Goal: Task Accomplishment & Management: Manage account settings

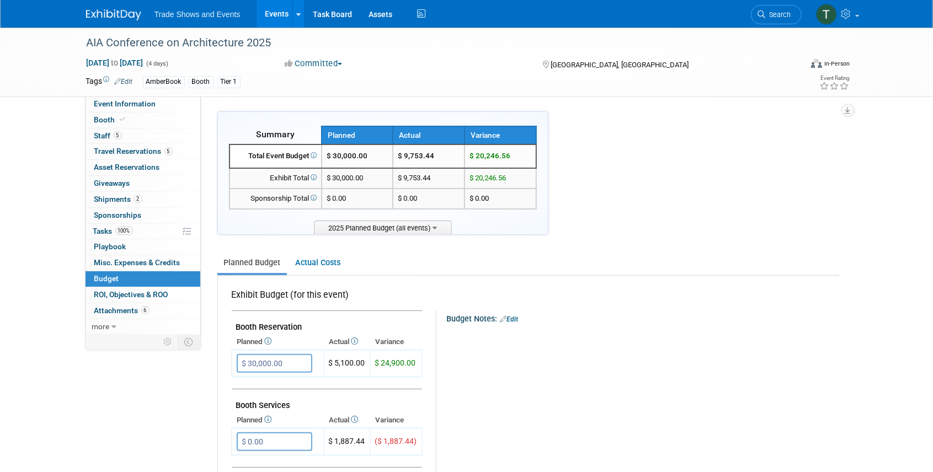
click at [279, 14] on link "Events" at bounding box center [277, 14] width 40 height 28
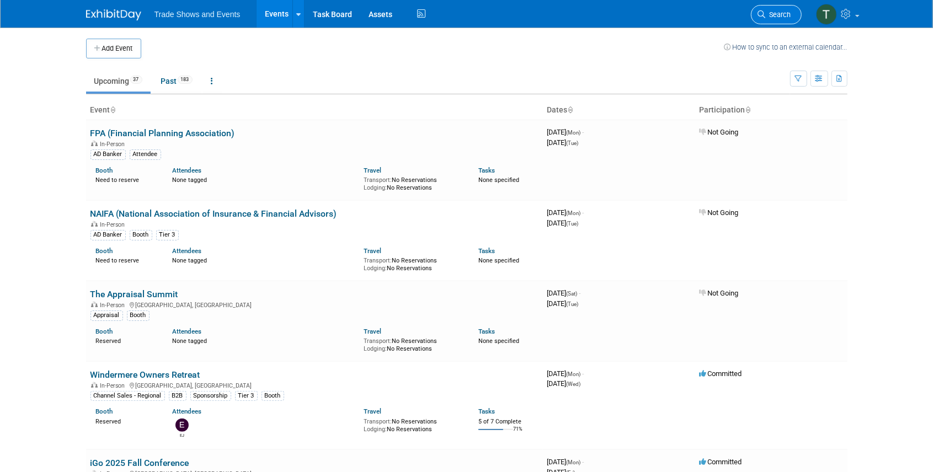
click at [787, 18] on span "Search" at bounding box center [778, 14] width 25 height 8
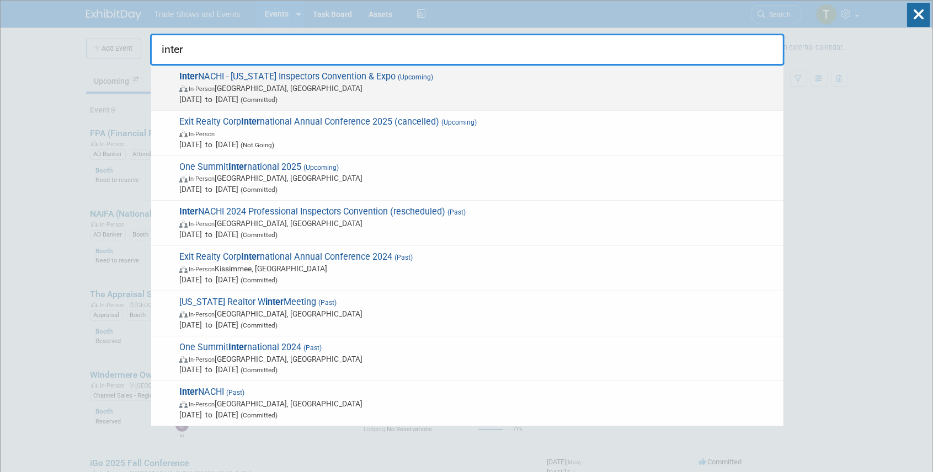
type input "inter"
click at [222, 74] on span "Inter NACHI - Texas Inspectors Convention & Expo (Upcoming) In-Person Dallas, T…" at bounding box center [477, 88] width 602 height 34
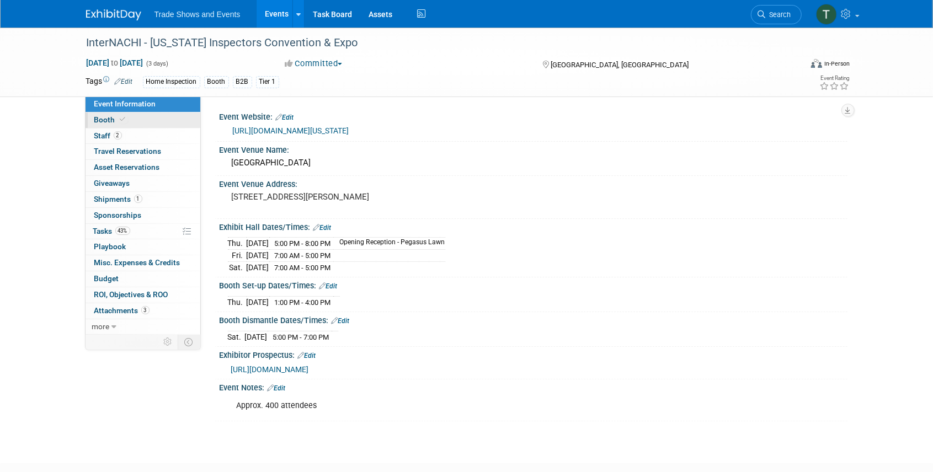
click at [109, 115] on span "Booth" at bounding box center [111, 119] width 34 height 9
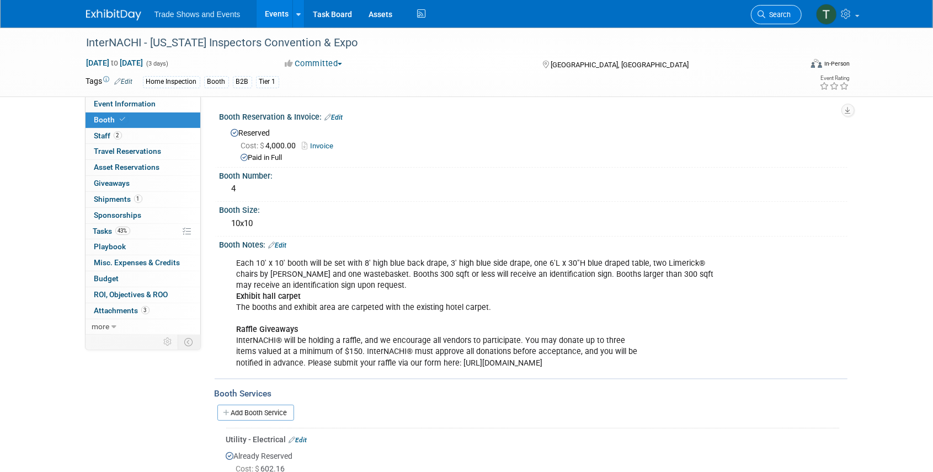
click at [771, 14] on span "Search" at bounding box center [778, 14] width 25 height 8
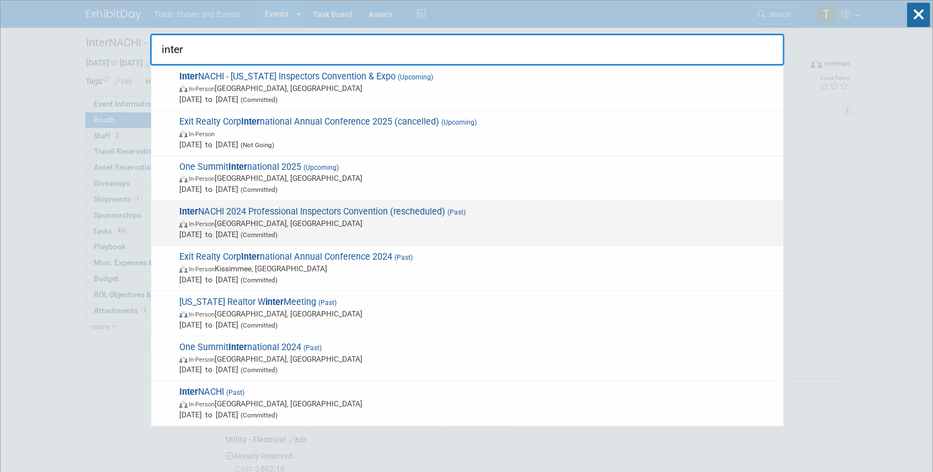
type input "inter"
click at [372, 210] on span "Inter NACHI 2024 Professional Inspectors Convention (rescheduled) (Past) In-Per…" at bounding box center [477, 223] width 602 height 34
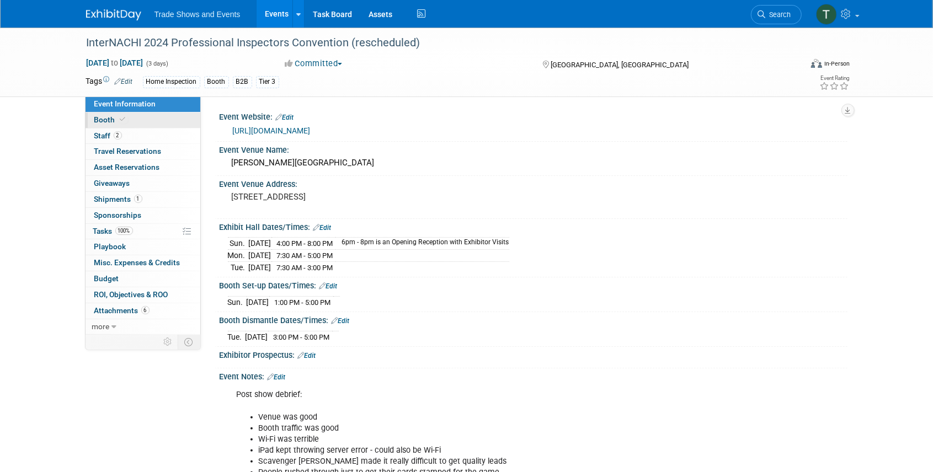
click at [102, 117] on span "Booth" at bounding box center [111, 119] width 34 height 9
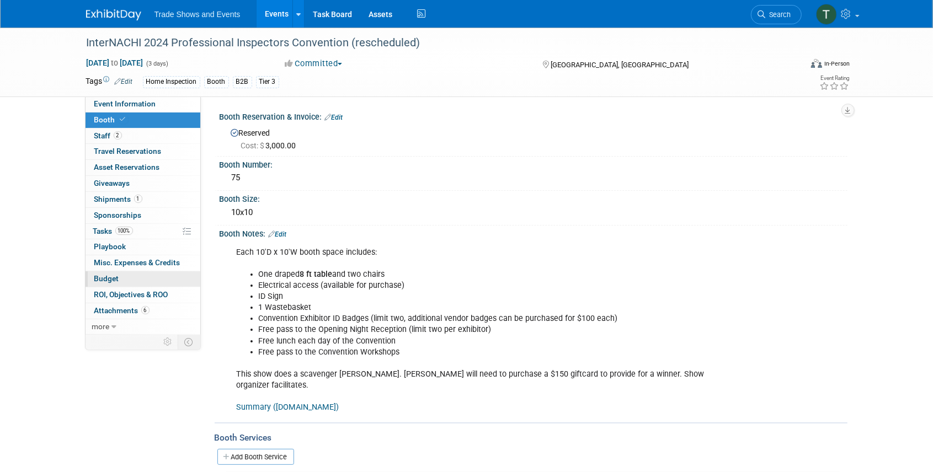
click at [111, 274] on span "Budget" at bounding box center [106, 278] width 25 height 9
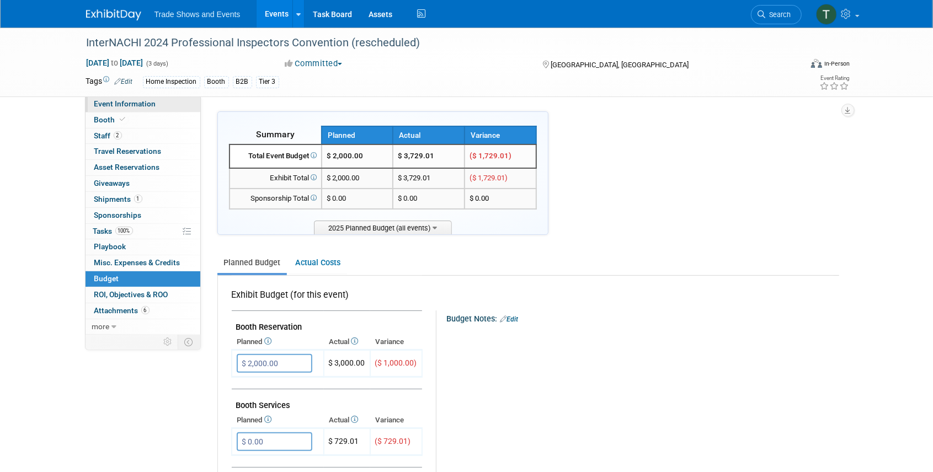
click at [121, 106] on span "Event Information" at bounding box center [125, 103] width 62 height 9
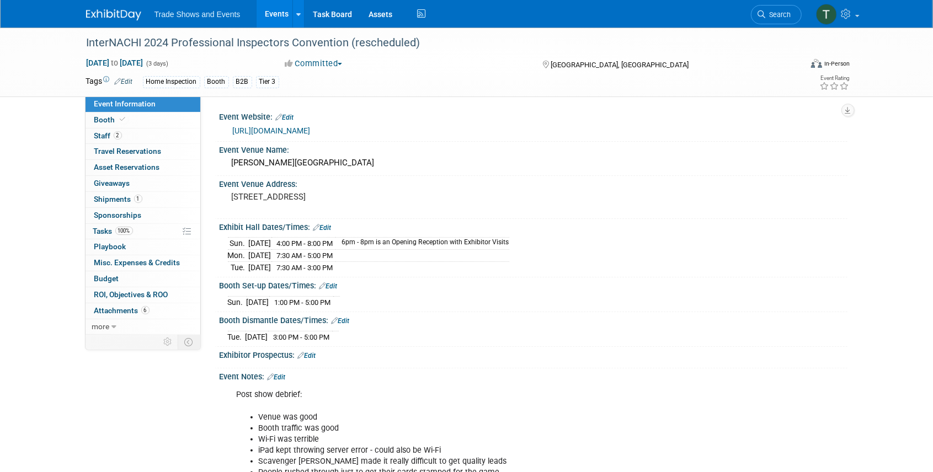
click at [311, 129] on link "https://www.nachi.org/convention24/" at bounding box center [272, 130] width 78 height 9
click at [776, 17] on span "Search" at bounding box center [778, 14] width 25 height 8
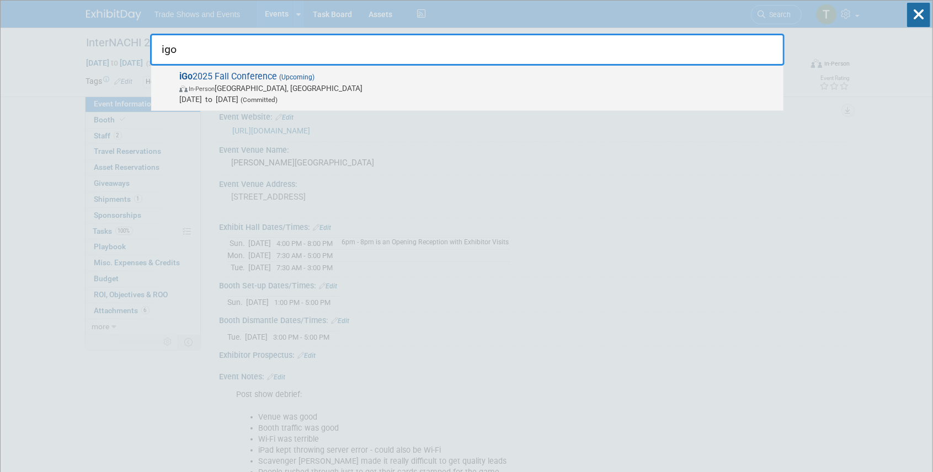
type input "igo"
click at [220, 78] on span "iGo 2025 Fall Conference (Upcoming) In-Person Montgomery, TX Sep 29, 2025 to Oc…" at bounding box center [477, 88] width 602 height 34
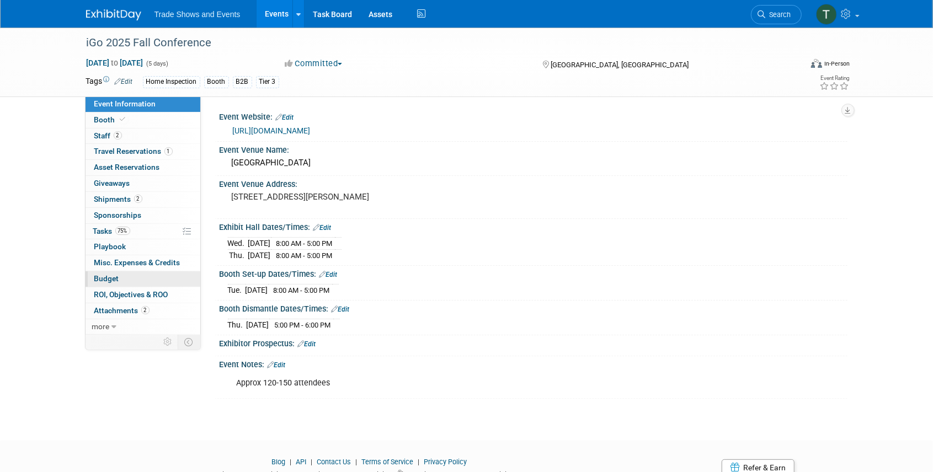
click at [111, 277] on span "Budget" at bounding box center [106, 278] width 25 height 9
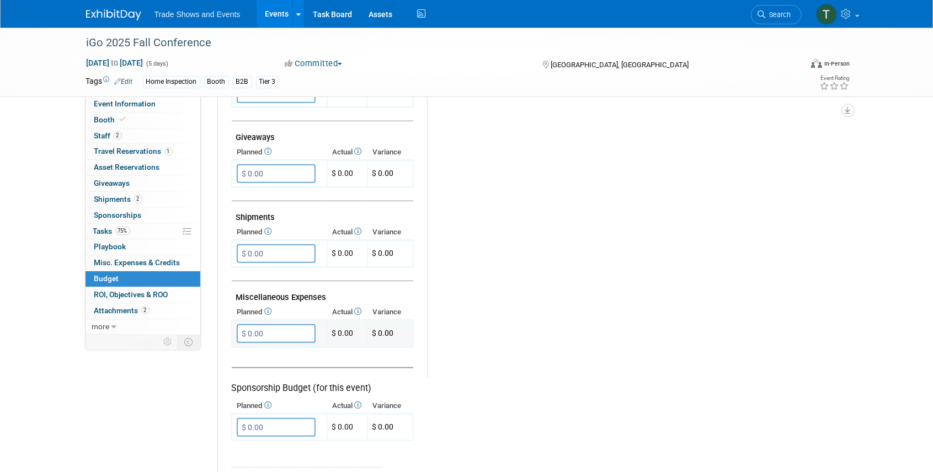
scroll to position [515, 0]
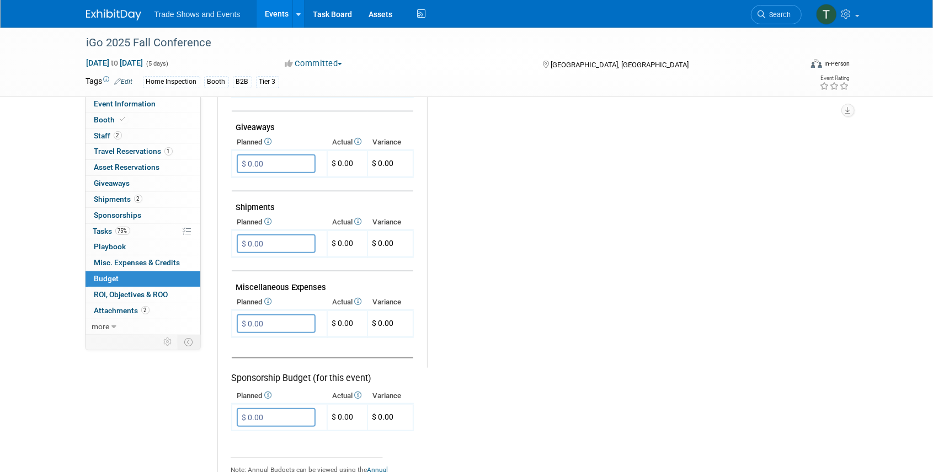
click at [119, 211] on span "Sponsorships 0" at bounding box center [117, 215] width 47 height 9
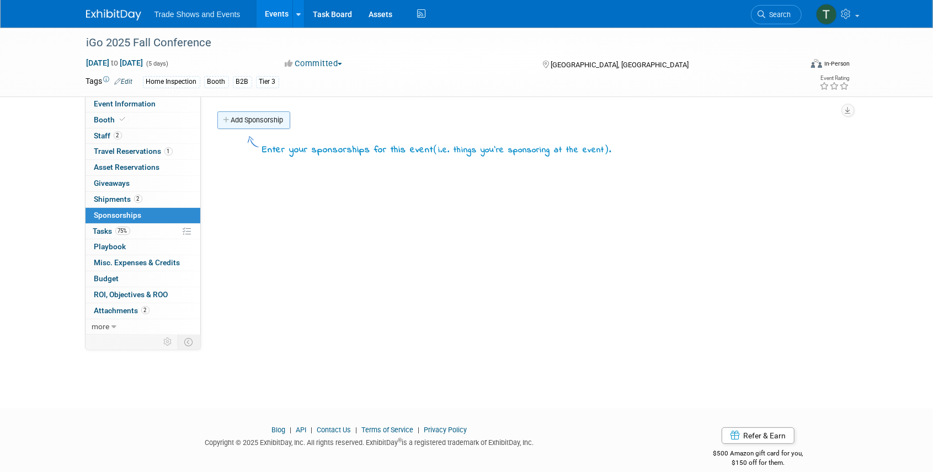
click at [260, 119] on link "Add Sponsorship" at bounding box center [253, 120] width 73 height 18
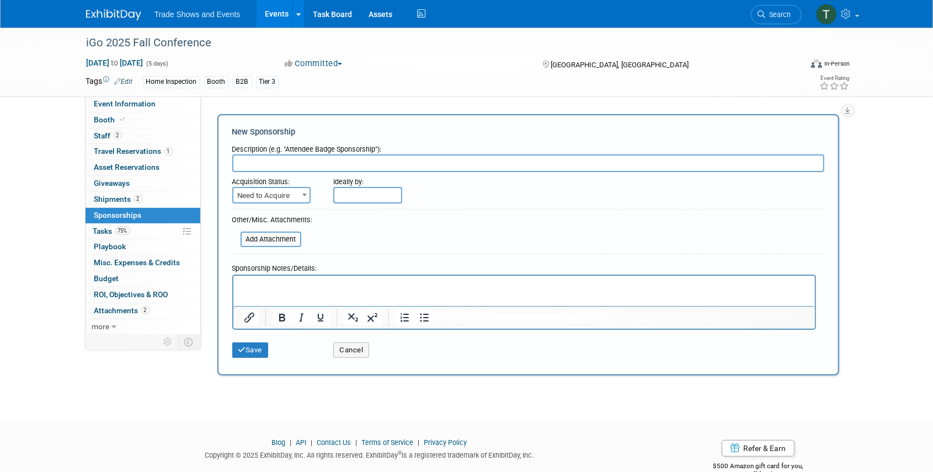
paste input "WW 2025 - LUNCH AND LEARN"
click at [389, 164] on input "WW 2025 - LUNCH AND LEARN &" at bounding box center [528, 164] width 592 height 18
paste input "FALL 2025 - SILVER SPONSOR PACKAGE"
type input "WW 2025 - LUNCH AND LEARN & FALL 2025 - SILVER SPONSOR PACKAGE"
click at [286, 194] on span "Need to Acquire" at bounding box center [271, 195] width 76 height 15
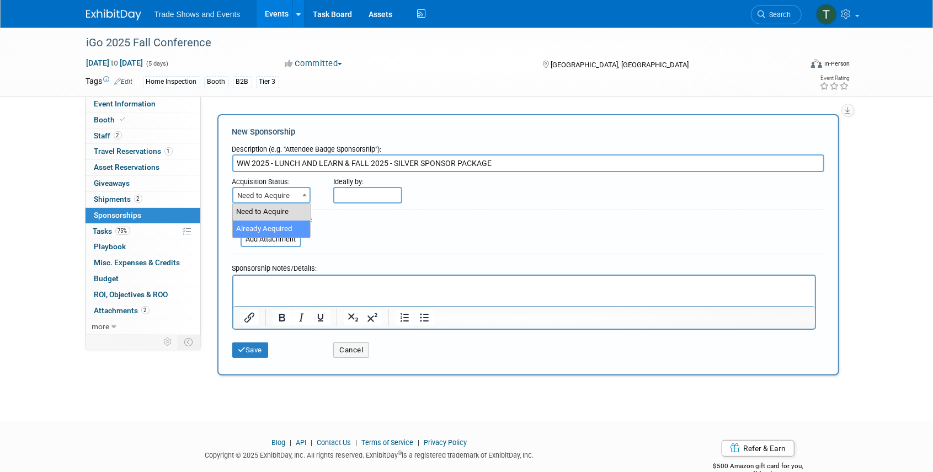
select select "2"
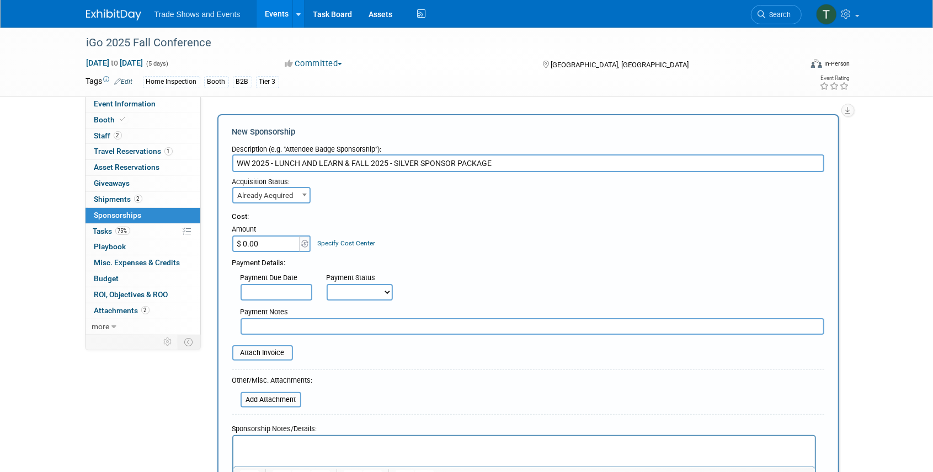
click at [265, 244] on input "$ 0.00" at bounding box center [266, 244] width 69 height 17
type input "$ 10,000.00"
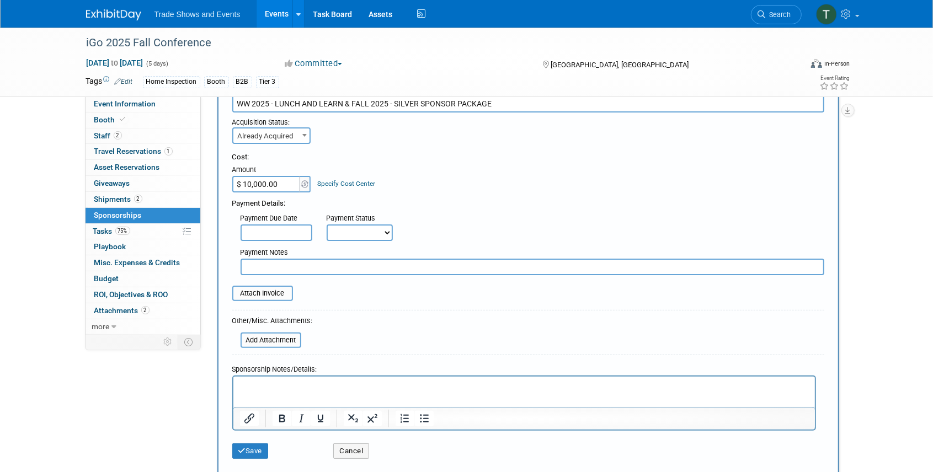
scroll to position [110, 0]
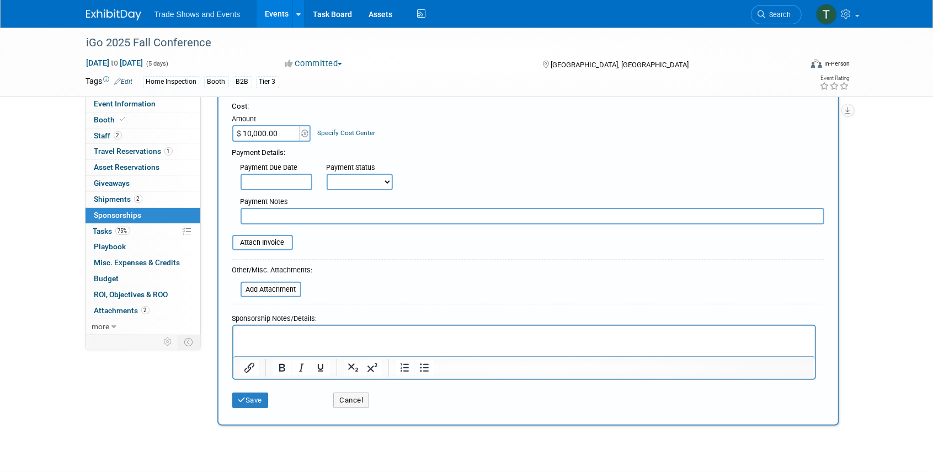
click at [359, 183] on select "Not Paid Yet Partially Paid Paid in Full" at bounding box center [360, 182] width 66 height 17
select select "1"
click at [327, 174] on select "Not Paid Yet Partially Paid Paid in Full" at bounding box center [360, 182] width 66 height 17
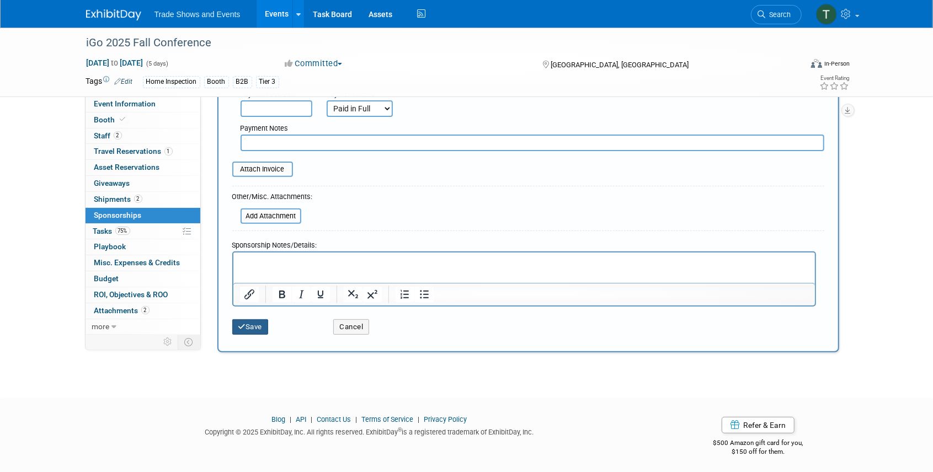
click at [255, 325] on button "Save" at bounding box center [250, 327] width 36 height 15
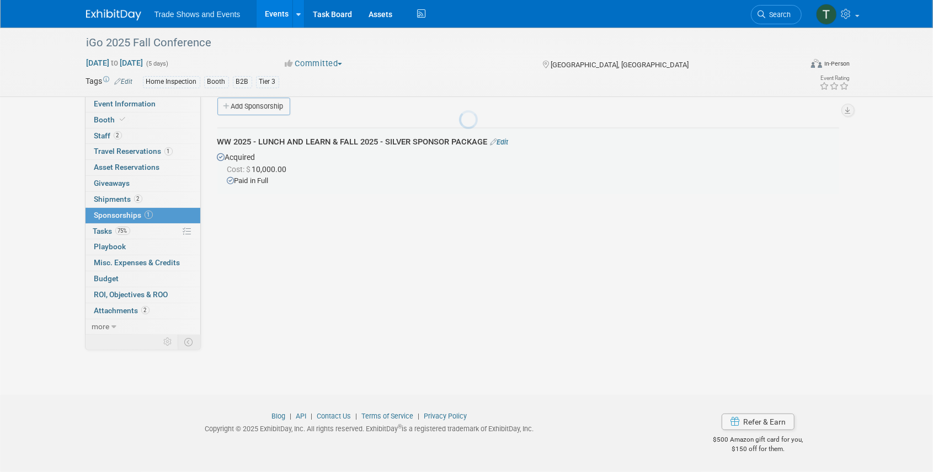
scroll to position [14, 0]
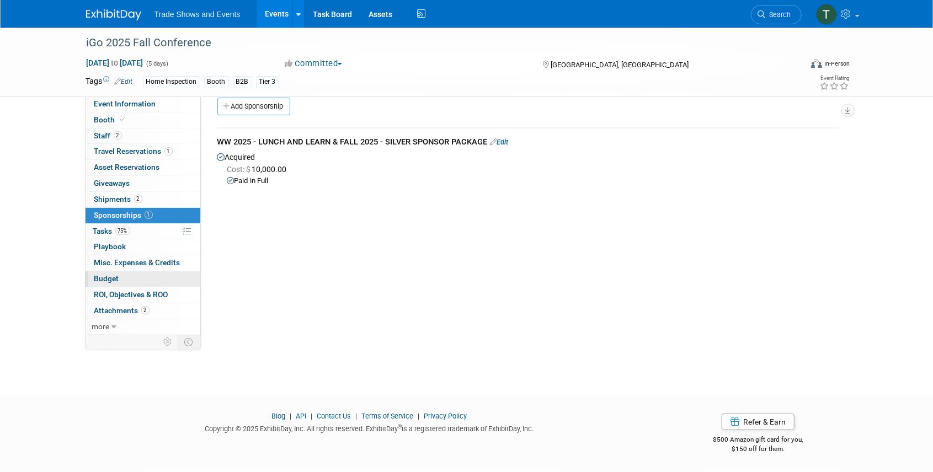
click at [103, 274] on span "Budget" at bounding box center [106, 278] width 25 height 9
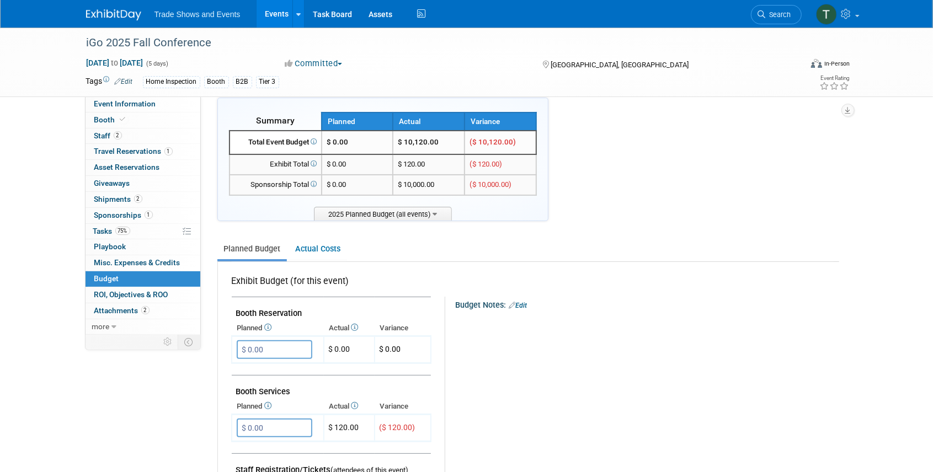
scroll to position [0, 0]
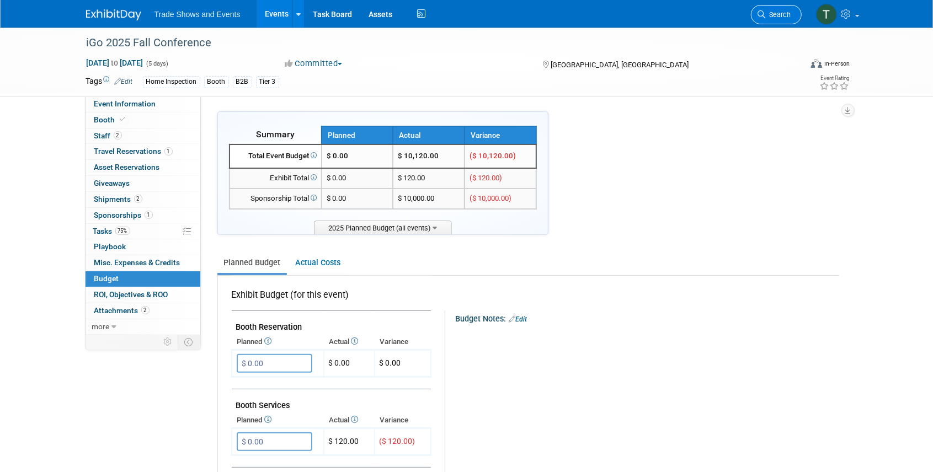
click at [783, 11] on span "Search" at bounding box center [778, 14] width 25 height 8
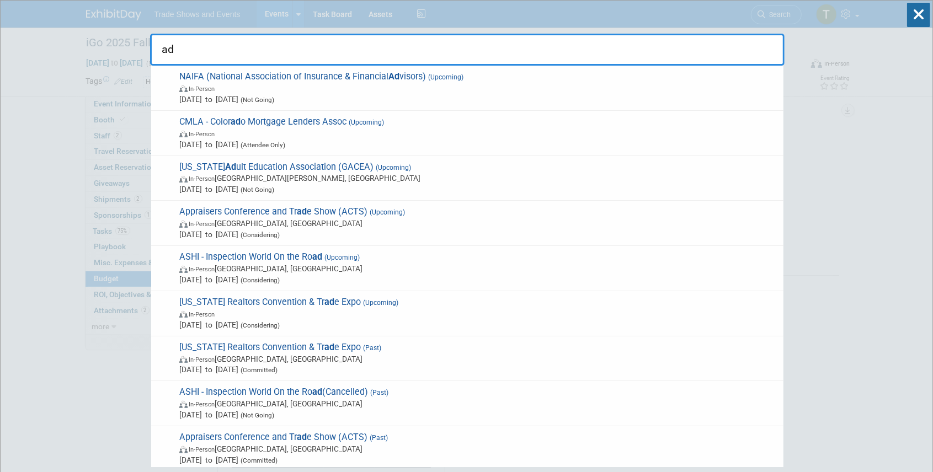
type input "a"
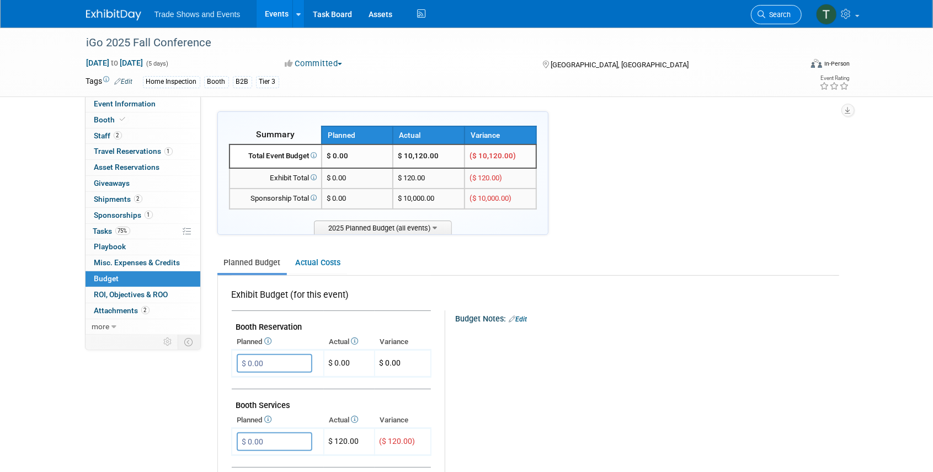
click at [777, 9] on link "Search" at bounding box center [776, 14] width 51 height 19
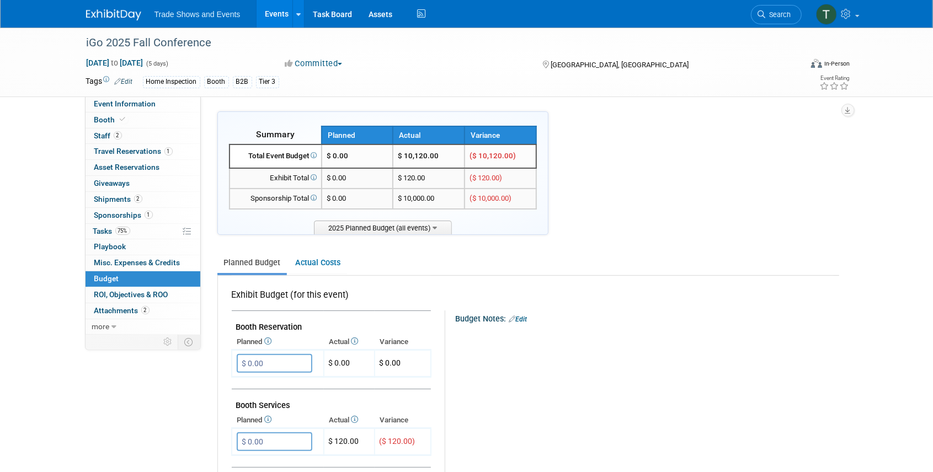
click at [267, 12] on link "Events" at bounding box center [277, 14] width 40 height 28
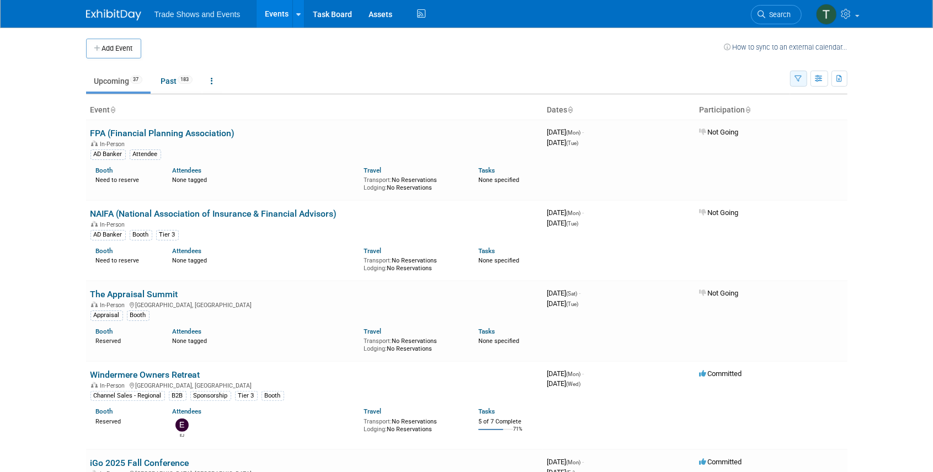
click at [802, 79] on icon "button" at bounding box center [798, 79] width 7 height 7
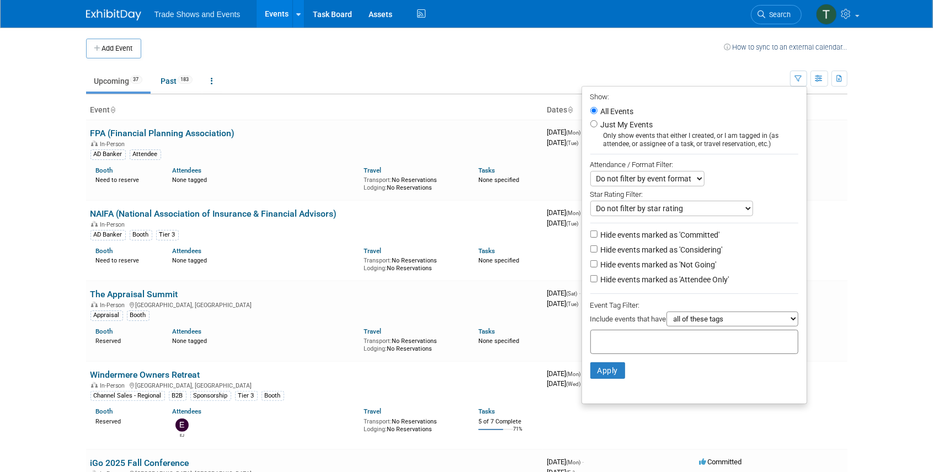
click at [671, 340] on input "text" at bounding box center [640, 340] width 88 height 11
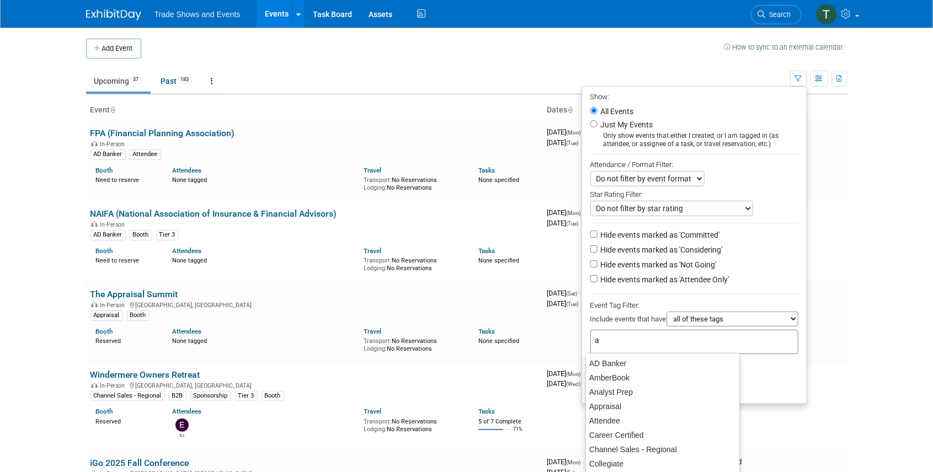
type input "ad"
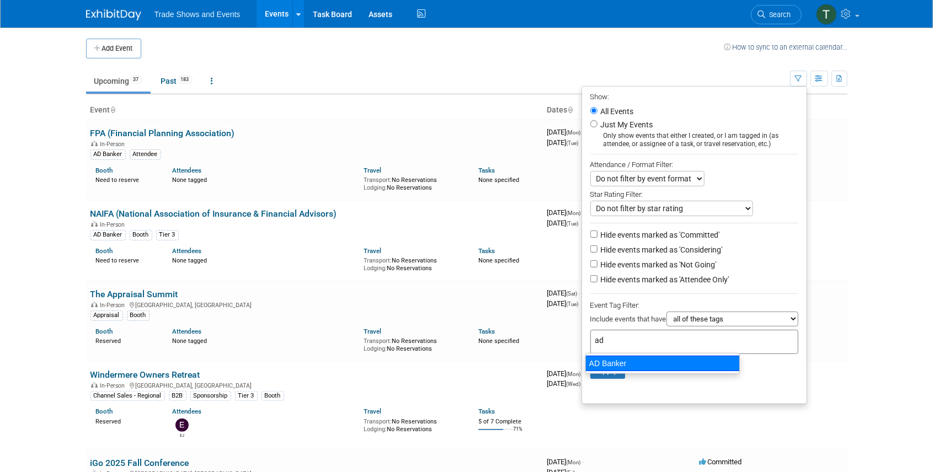
click at [614, 358] on div "AD Banker" at bounding box center [663, 363] width 155 height 15
type input "AD Banker"
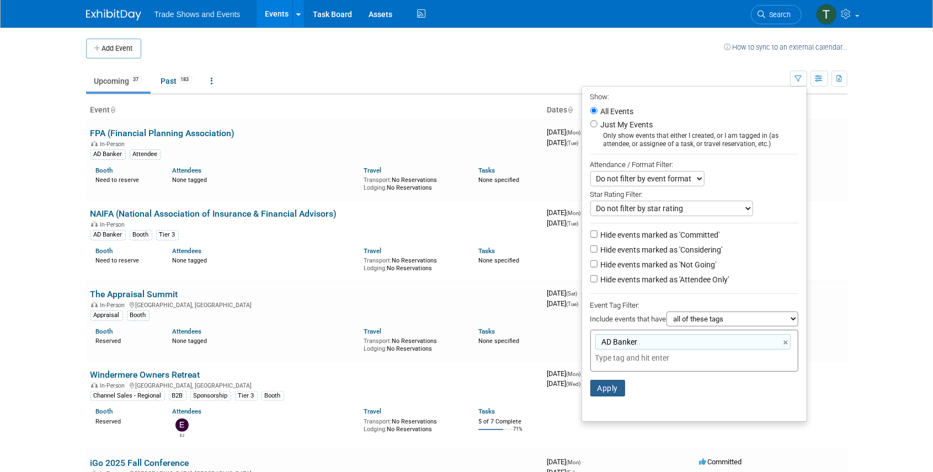
click at [608, 381] on button "Apply" at bounding box center [608, 388] width 35 height 17
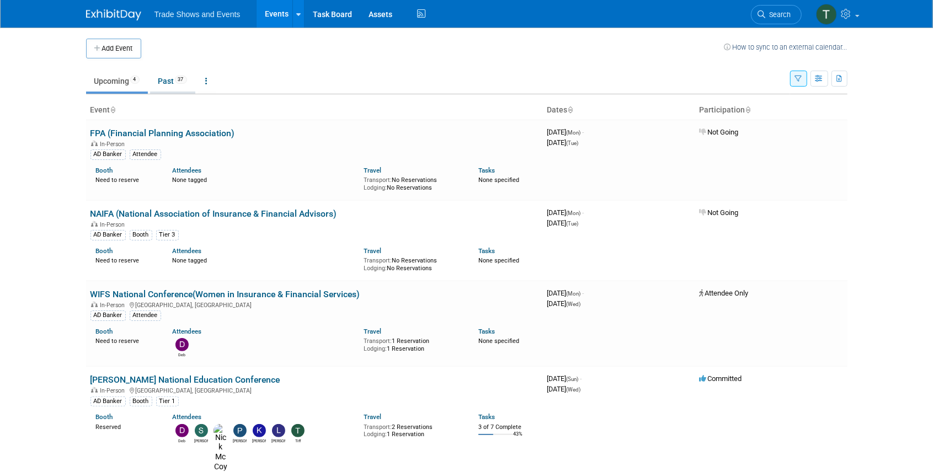
click at [170, 82] on link "Past 37" at bounding box center [172, 81] width 45 height 21
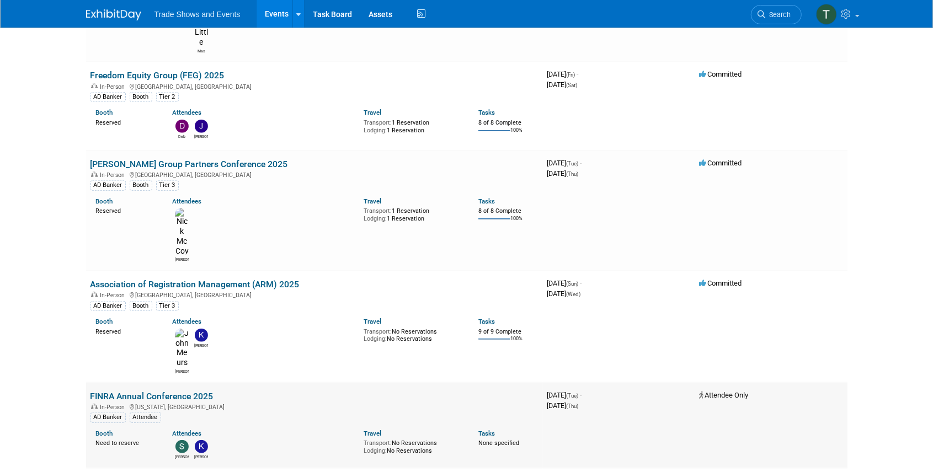
scroll to position [625, 0]
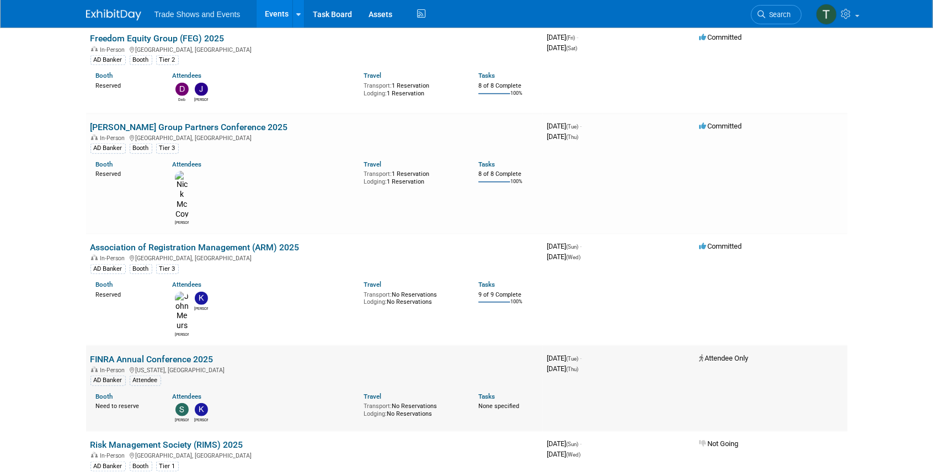
click at [178, 354] on link "FINRA Annual Conference 2025" at bounding box center [152, 359] width 123 height 10
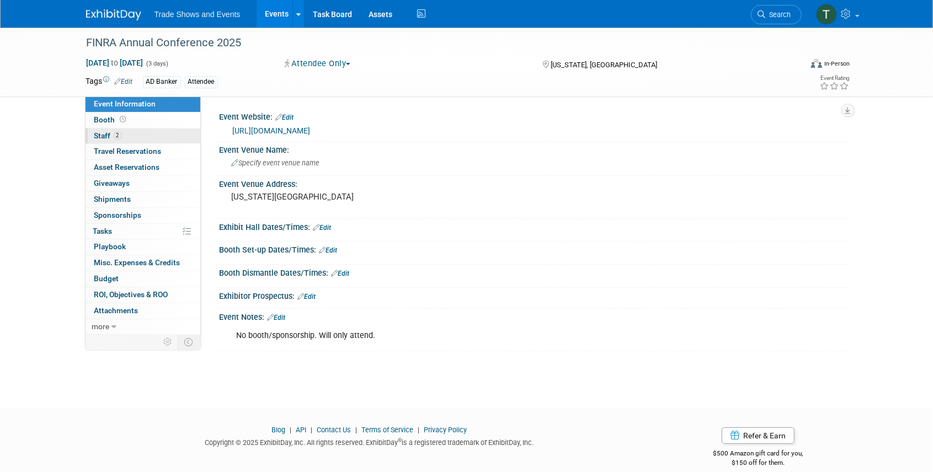
click at [151, 139] on link "2 Staff 2" at bounding box center [143, 136] width 115 height 15
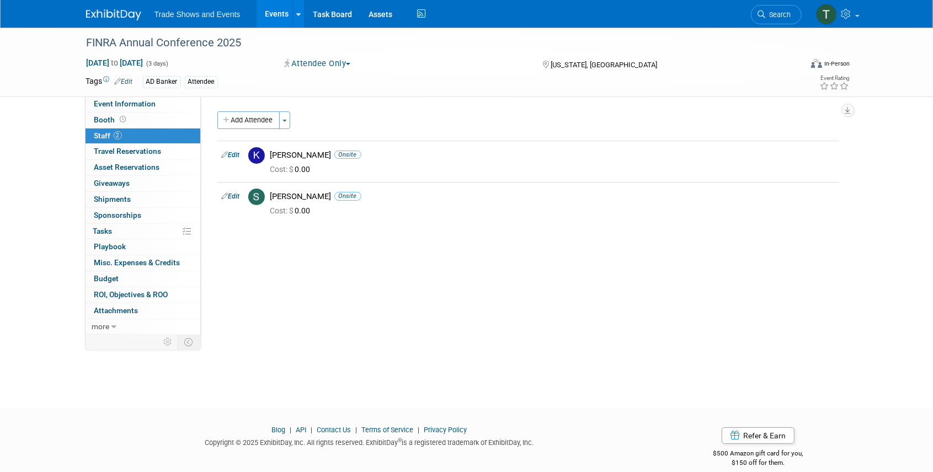
click at [768, 18] on span "Search" at bounding box center [778, 14] width 25 height 8
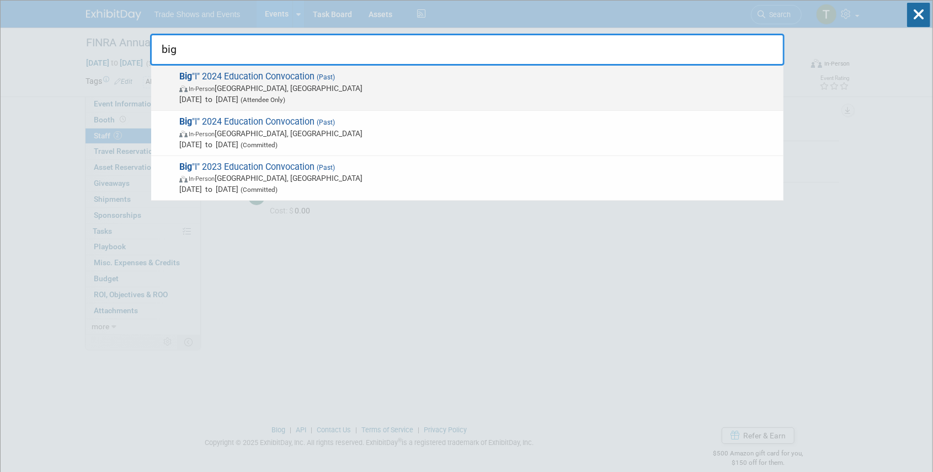
type input "big"
click at [320, 81] on span "(Past)" at bounding box center [325, 77] width 20 height 8
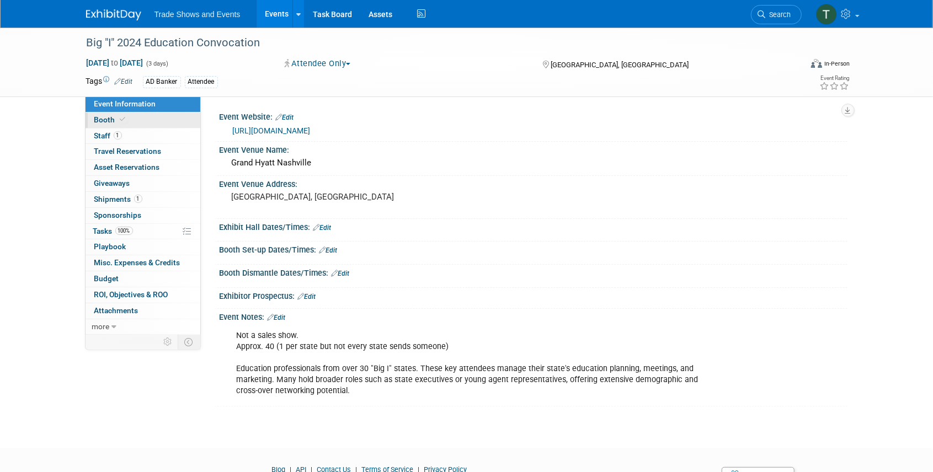
click at [120, 120] on icon at bounding box center [123, 119] width 6 height 6
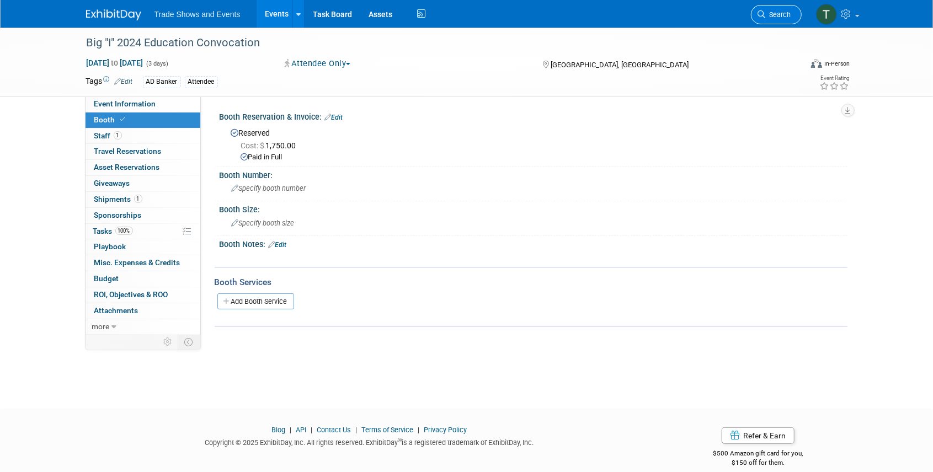
click at [773, 15] on span "Search" at bounding box center [778, 14] width 25 height 8
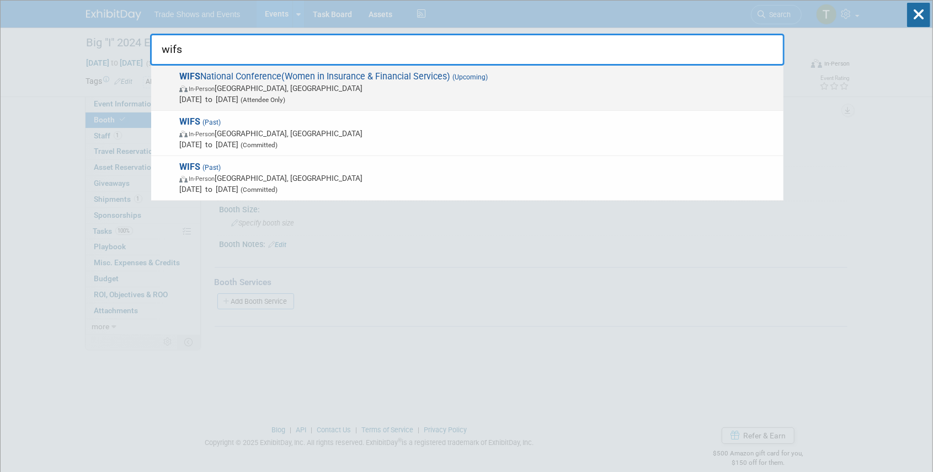
type input "wifs"
click at [305, 77] on span "WIFS National Conference(Women in Insurance & Financial Services) (Upcoming) In…" at bounding box center [477, 88] width 602 height 34
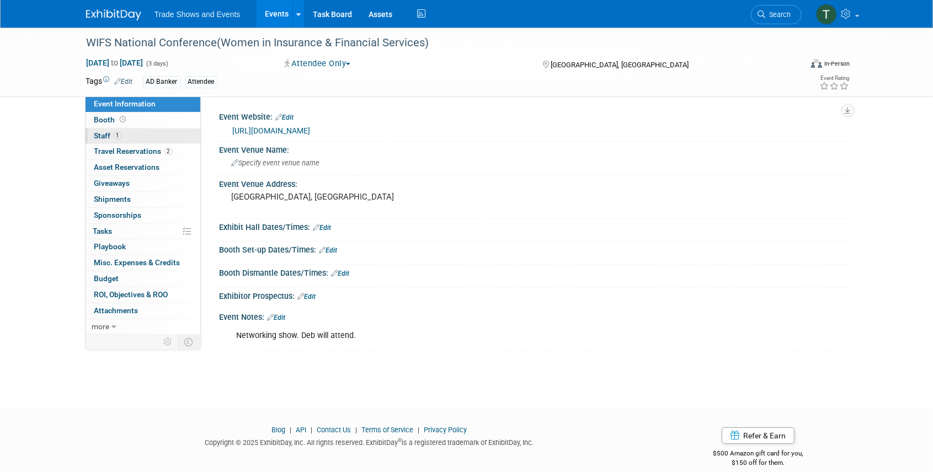
click at [113, 131] on span "Staff 1" at bounding box center [108, 135] width 28 height 9
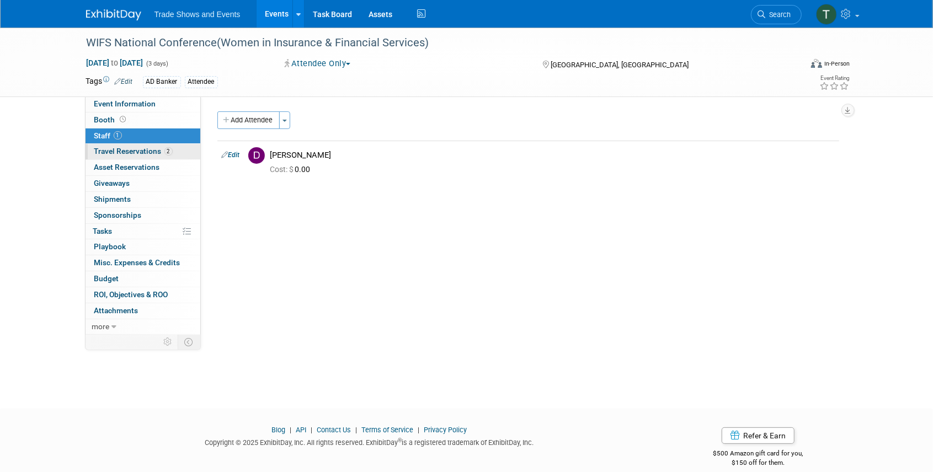
click at [118, 149] on span "Travel Reservations 2" at bounding box center [133, 151] width 78 height 9
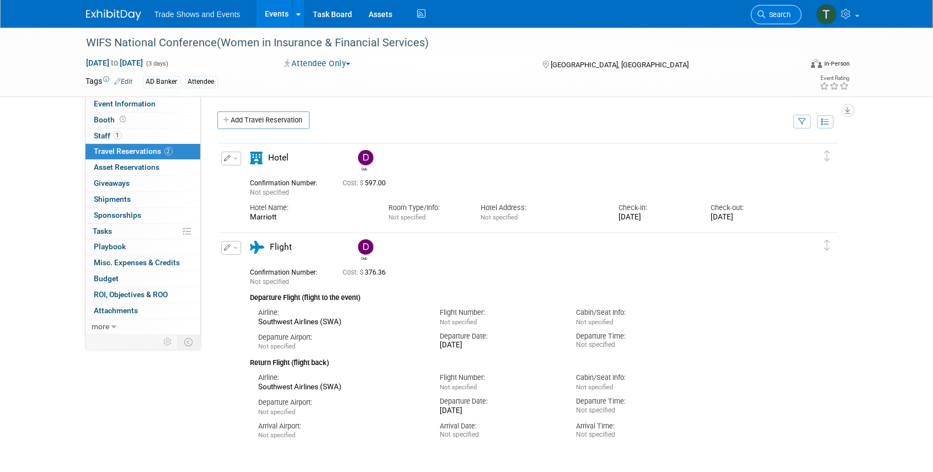
click at [782, 13] on span "Search" at bounding box center [778, 14] width 25 height 8
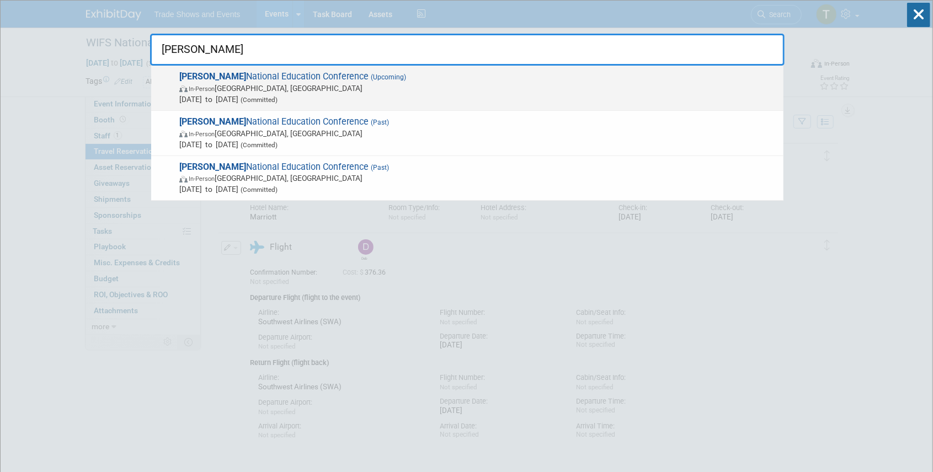
type input "sila"
click at [278, 72] on span "SILA National Education Conference (Upcoming) In-Person New Orleans, LA Oct 26,…" at bounding box center [477, 88] width 602 height 34
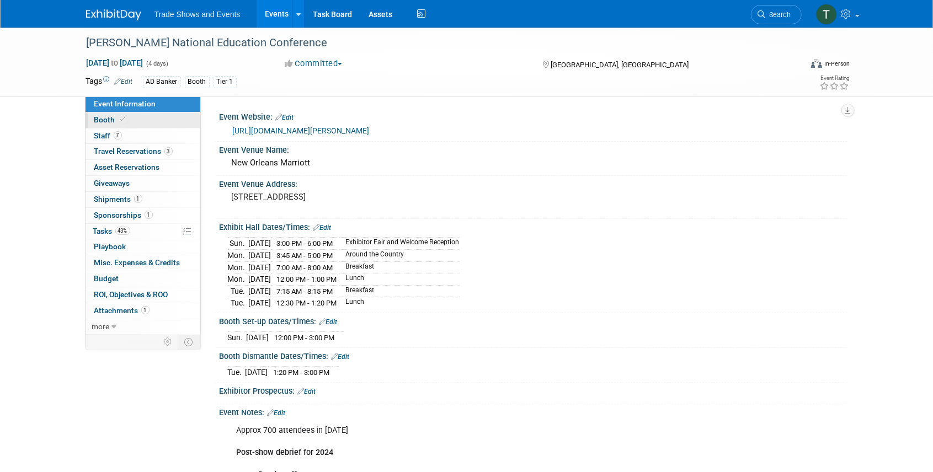
click at [117, 117] on span "Booth" at bounding box center [111, 119] width 34 height 9
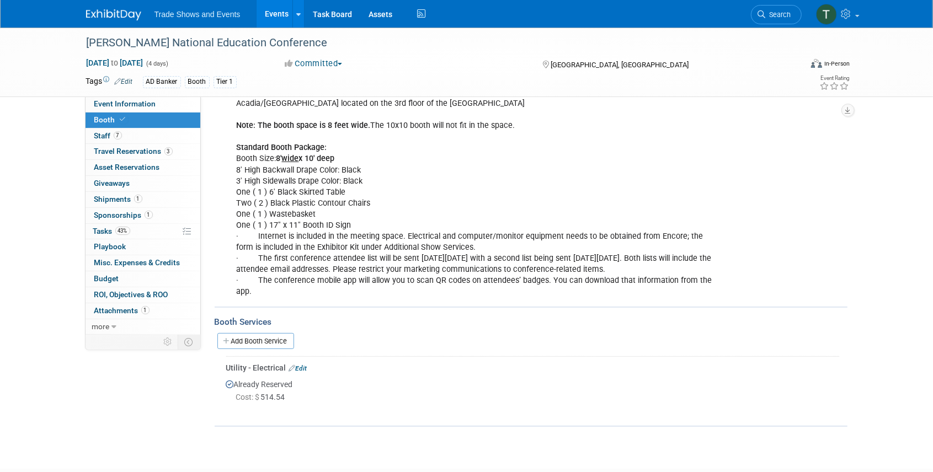
scroll to position [184, 0]
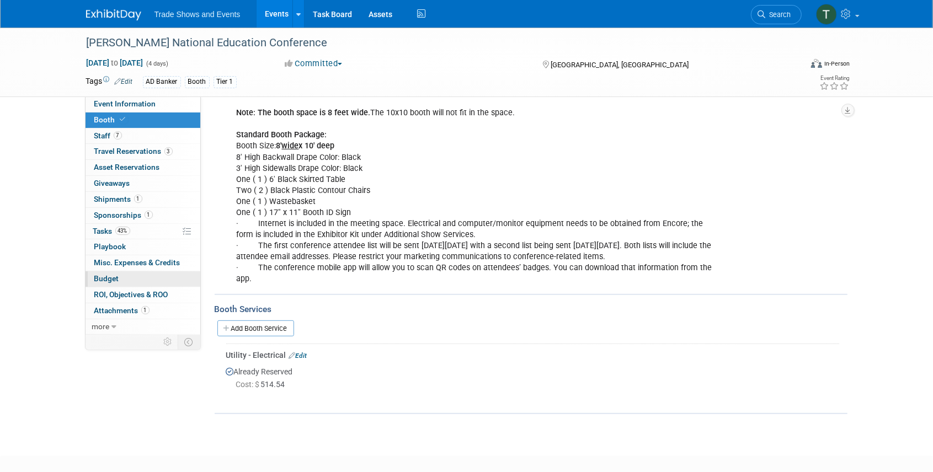
click at [105, 279] on span "Budget" at bounding box center [106, 278] width 25 height 9
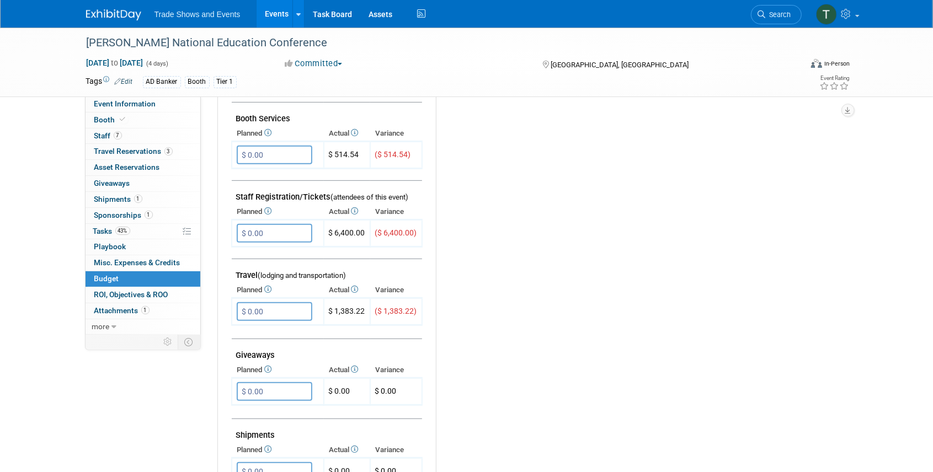
scroll to position [294, 0]
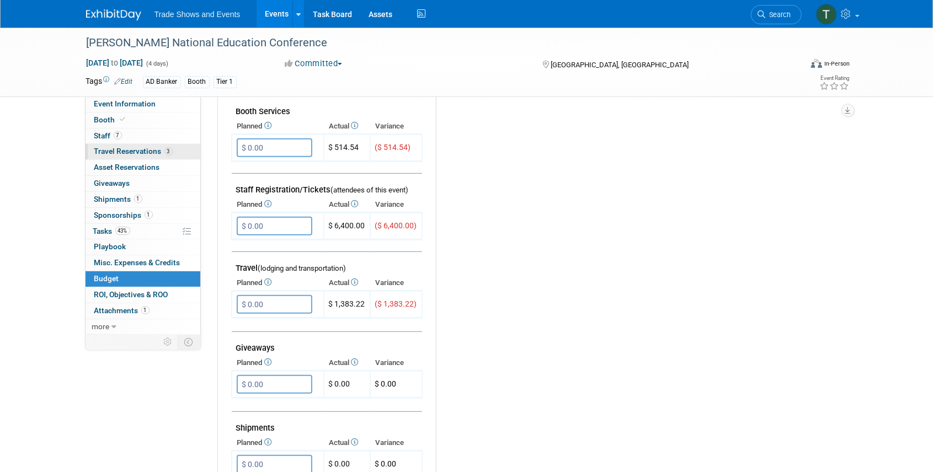
click at [116, 148] on span "Travel Reservations 3" at bounding box center [133, 151] width 78 height 9
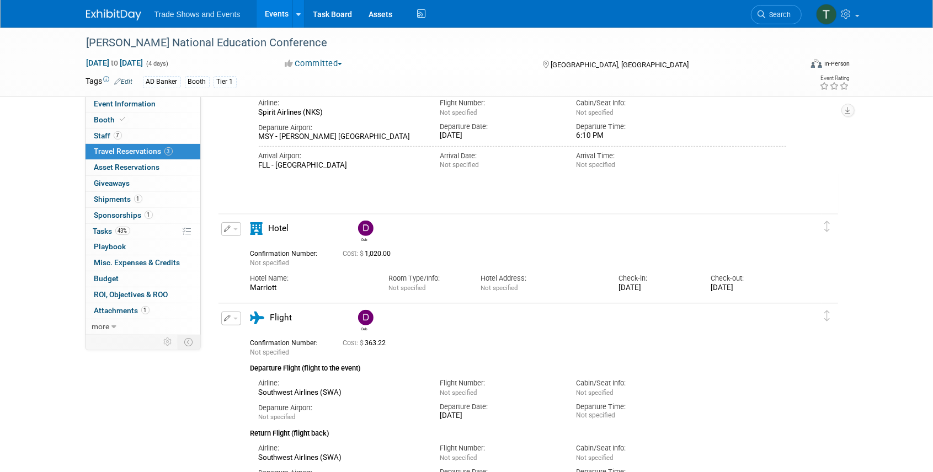
scroll to position [221, 0]
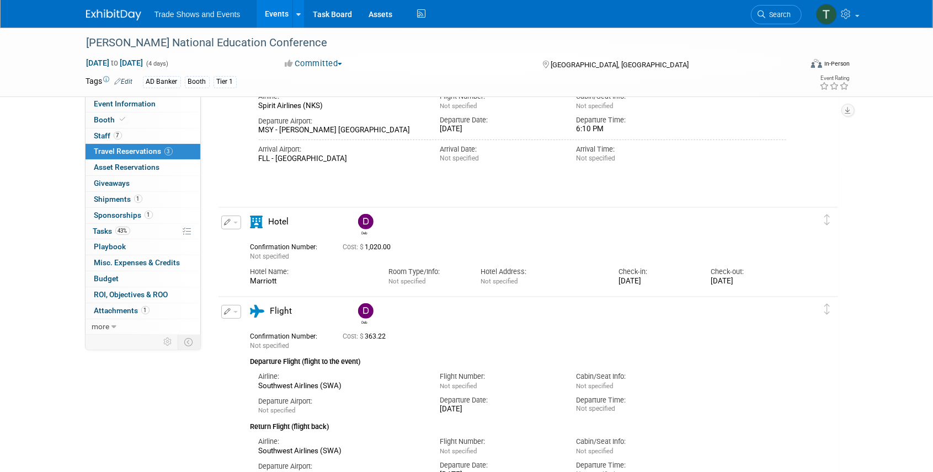
click at [236, 223] on span "button" at bounding box center [235, 223] width 4 height 2
click at [268, 243] on button "Edit Reservation" at bounding box center [268, 242] width 93 height 16
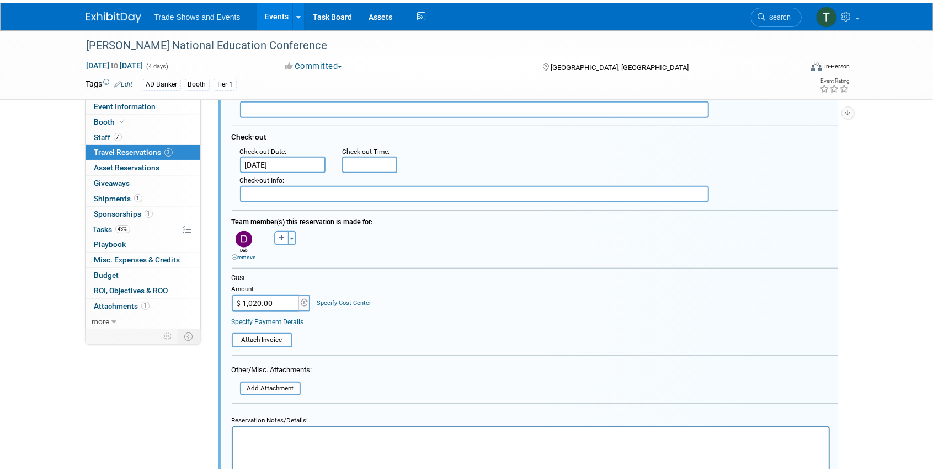
scroll to position [597, 0]
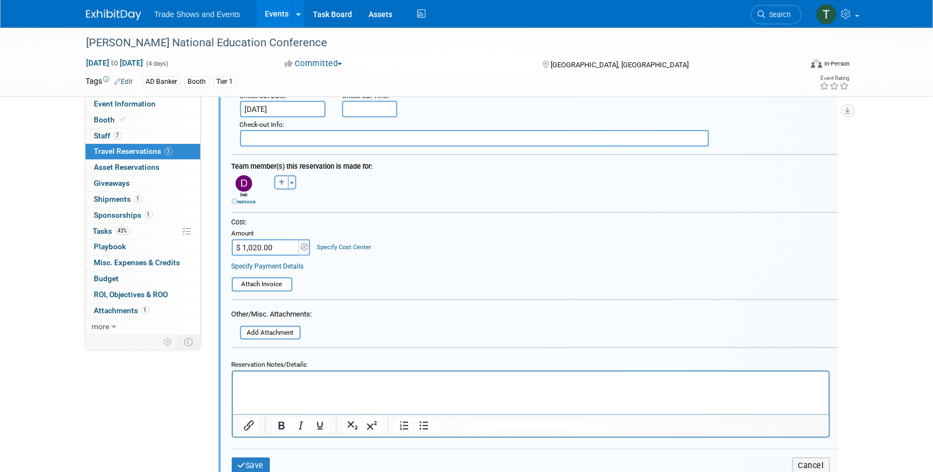
click at [280, 246] on input "$ 1,020.00" at bounding box center [266, 248] width 69 height 17
type input "$"
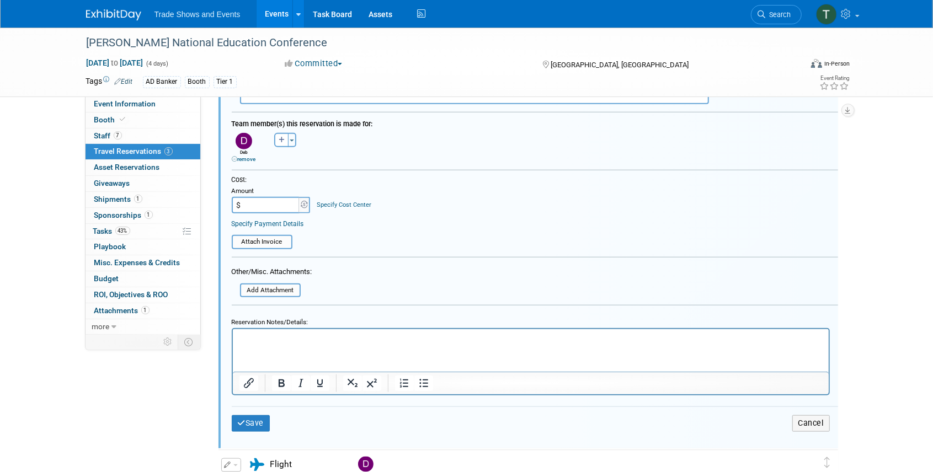
scroll to position [707, 0]
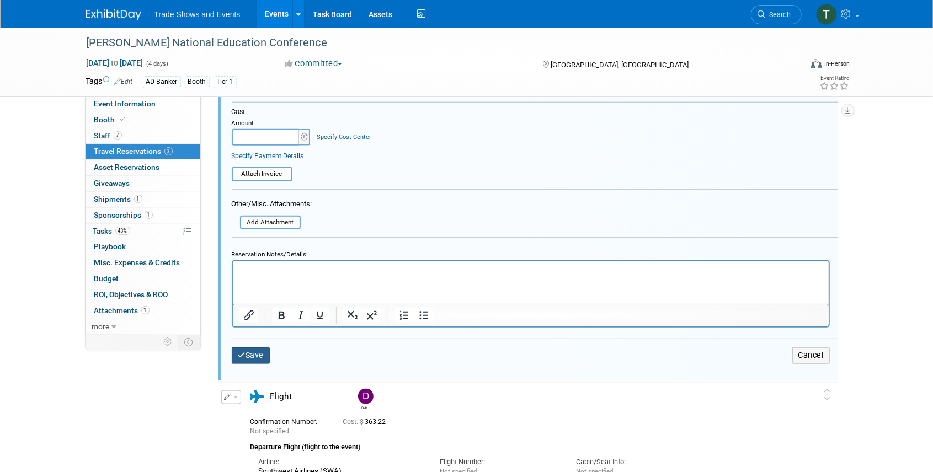
type input "$ 0.00"
click at [256, 349] on button "Save" at bounding box center [251, 356] width 39 height 16
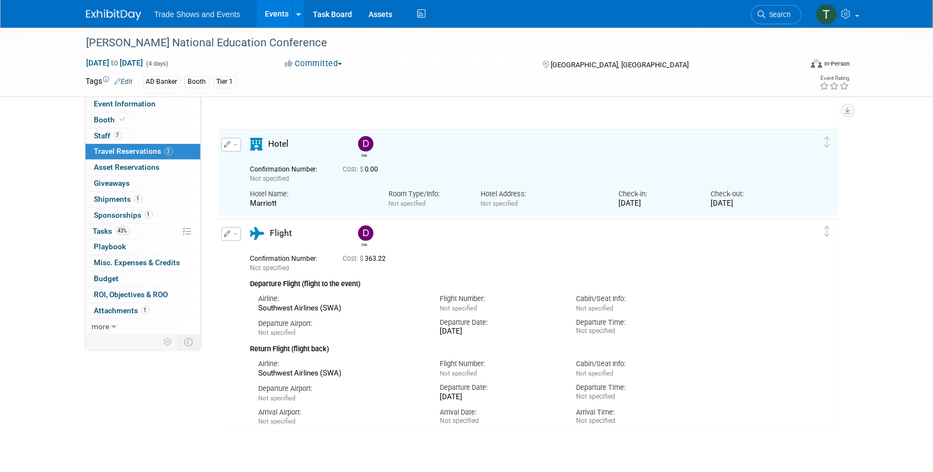
scroll to position [302, 0]
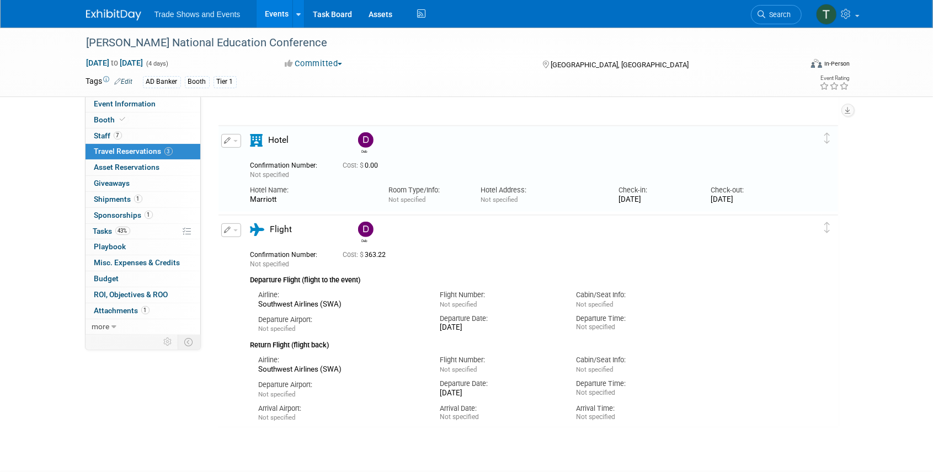
click at [235, 227] on button "button" at bounding box center [231, 231] width 20 height 14
click at [276, 249] on button "Edit Reservation" at bounding box center [268, 250] width 93 height 16
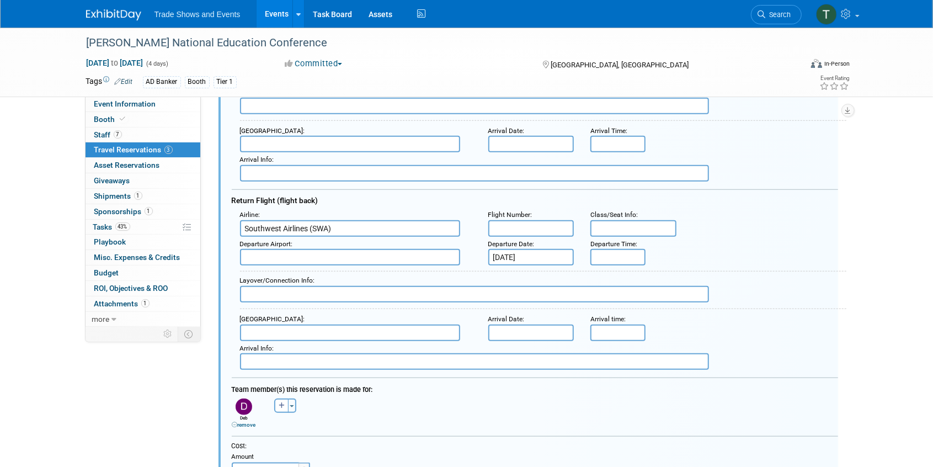
scroll to position [686, 0]
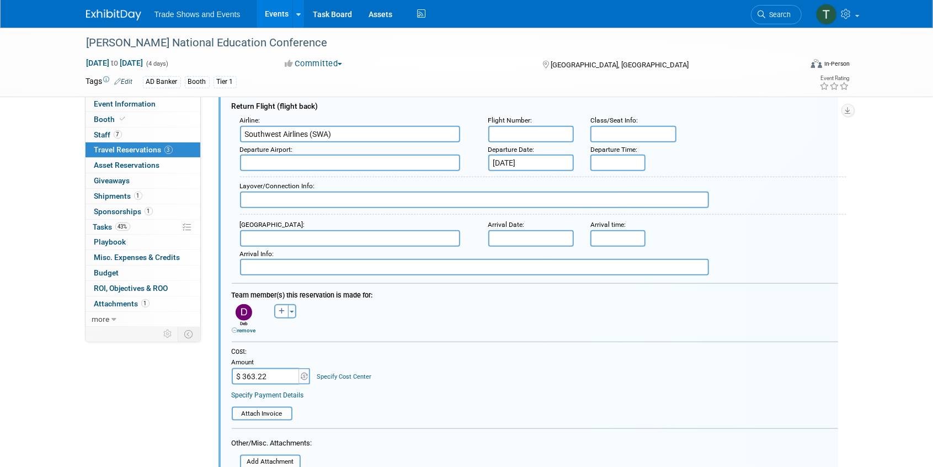
drag, startPoint x: 248, startPoint y: 373, endPoint x: 220, endPoint y: 373, distance: 28.1
click at [220, 373] on div "<i class="fas fa-plane" style="padding: 6px 4px 6px 1px;"></i> Flight <i class=…" at bounding box center [529, 220] width 620 height 776
click at [290, 379] on input "$ 363.22" at bounding box center [266, 376] width 69 height 17
type input "$"
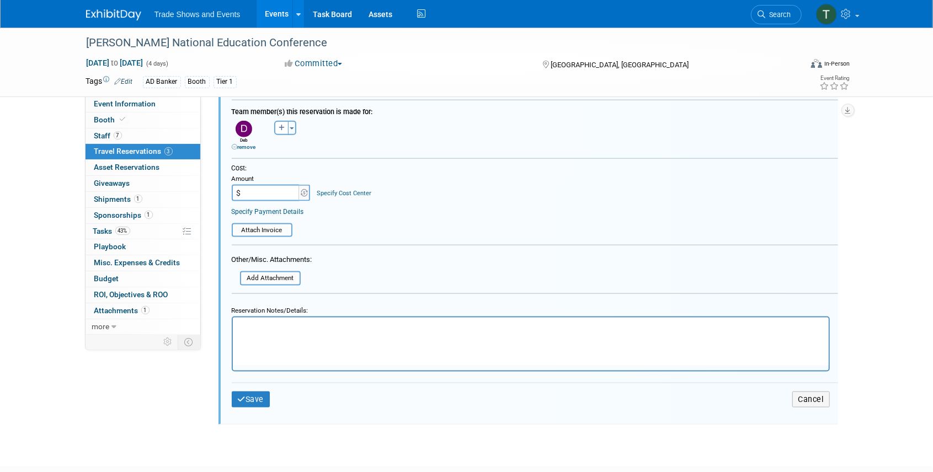
scroll to position [870, 0]
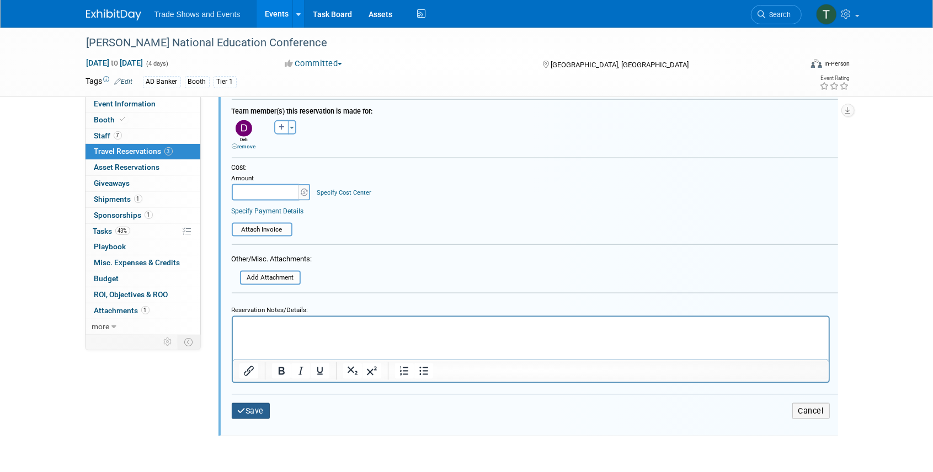
type input "$ 0.00"
click at [249, 403] on button "Save" at bounding box center [251, 411] width 39 height 16
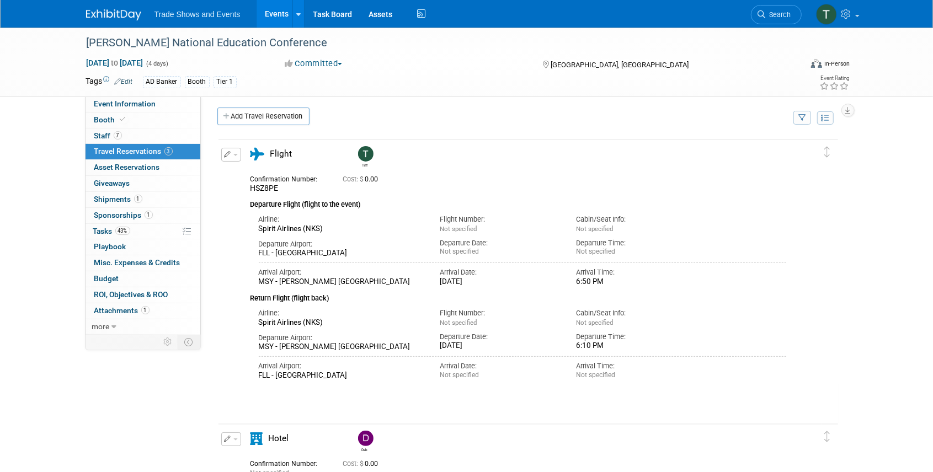
scroll to position [0, 0]
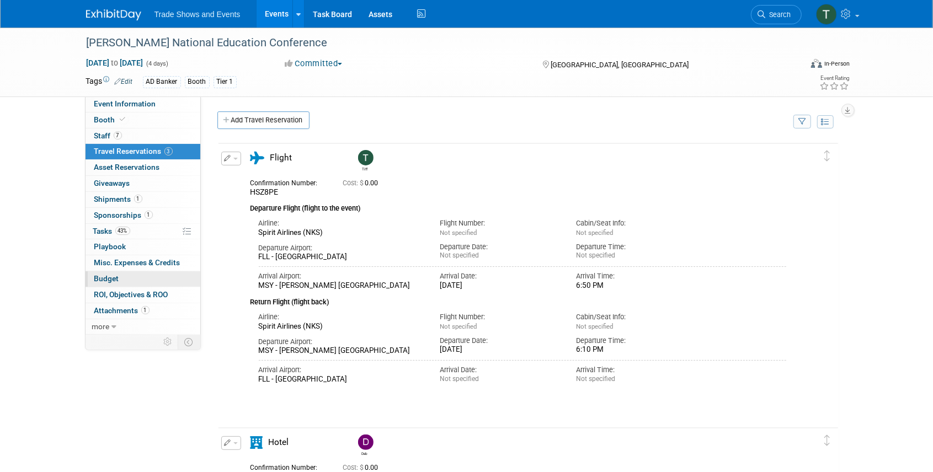
click at [109, 274] on span "Budget" at bounding box center [106, 278] width 25 height 9
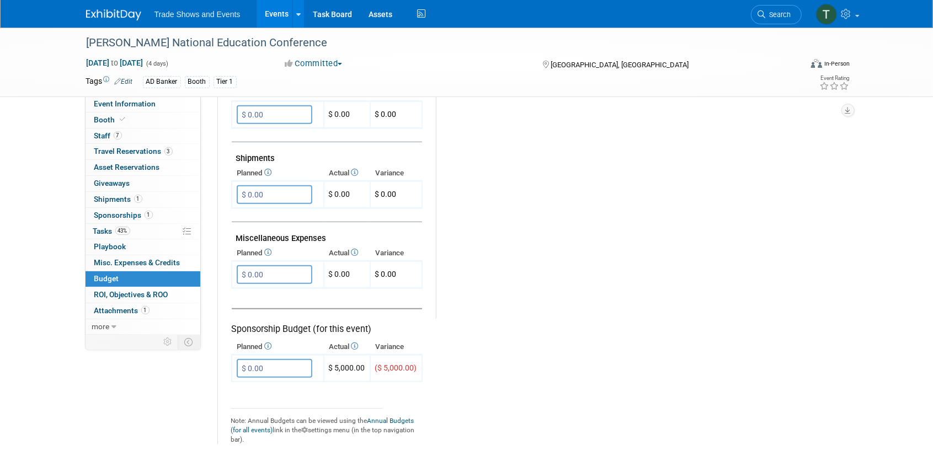
scroll to position [588, 0]
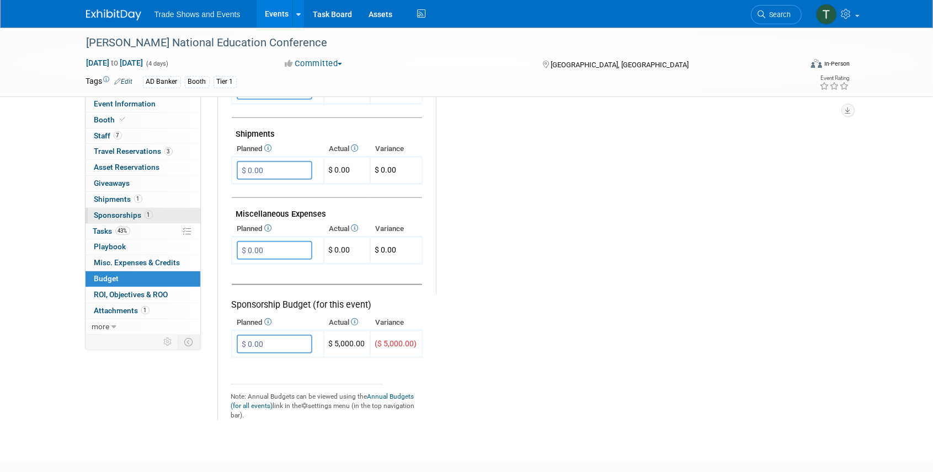
click at [118, 212] on span "Sponsorships 1" at bounding box center [123, 215] width 59 height 9
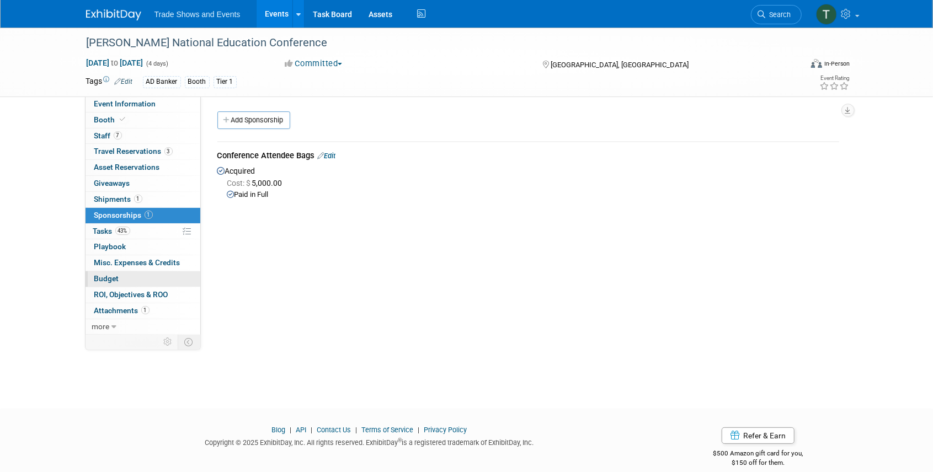
click at [109, 276] on span "Budget" at bounding box center [106, 278] width 25 height 9
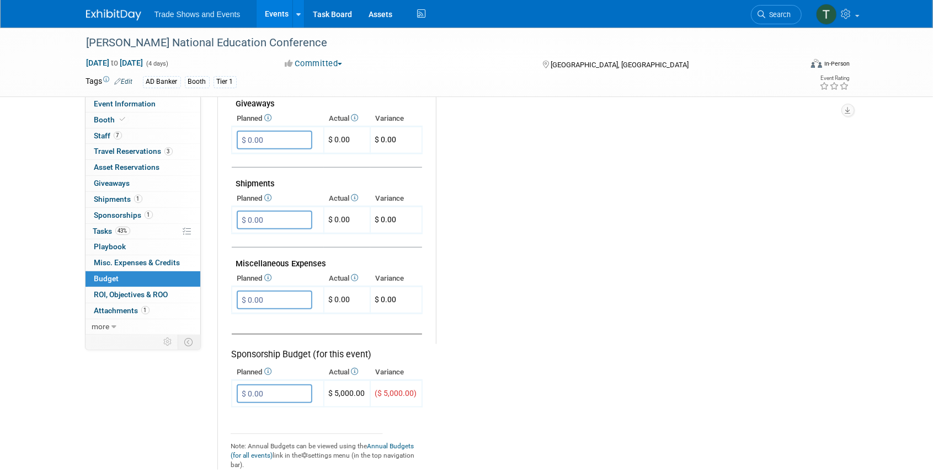
scroll to position [588, 0]
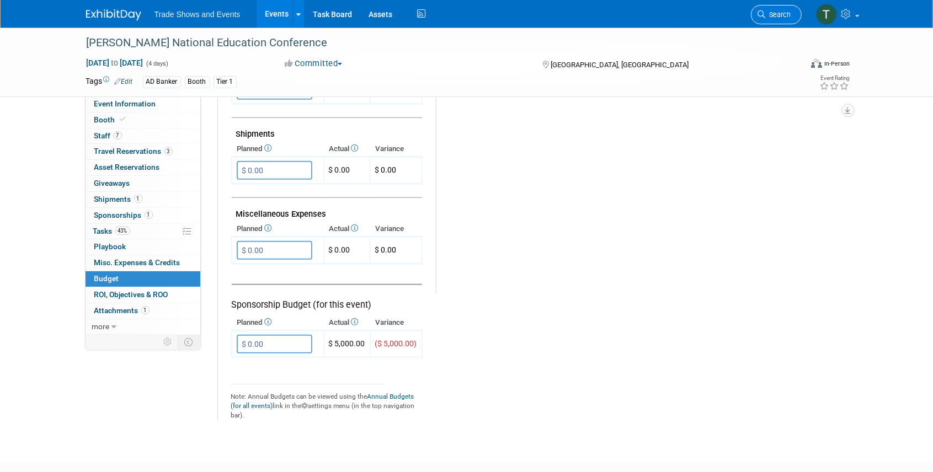
click at [782, 10] on span "Search" at bounding box center [778, 14] width 25 height 8
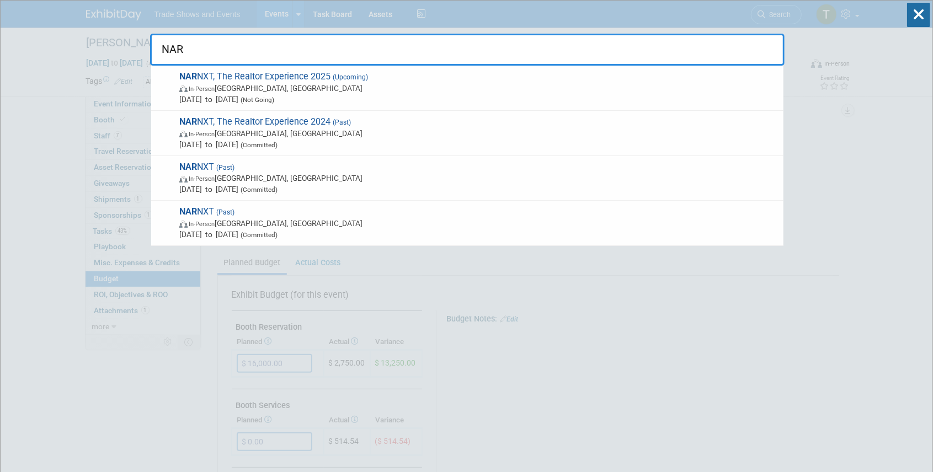
type input "NAR"
click at [297, 75] on span "NAR NXT, The Realtor Experience 2025 (Upcoming) In-Person [GEOGRAPHIC_DATA], [G…" at bounding box center [477, 88] width 602 height 34
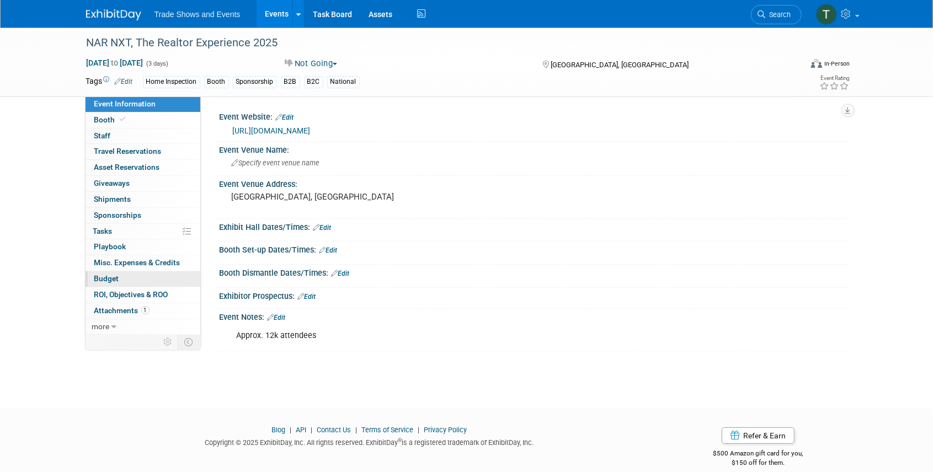
click at [109, 278] on span "Budget" at bounding box center [106, 278] width 25 height 9
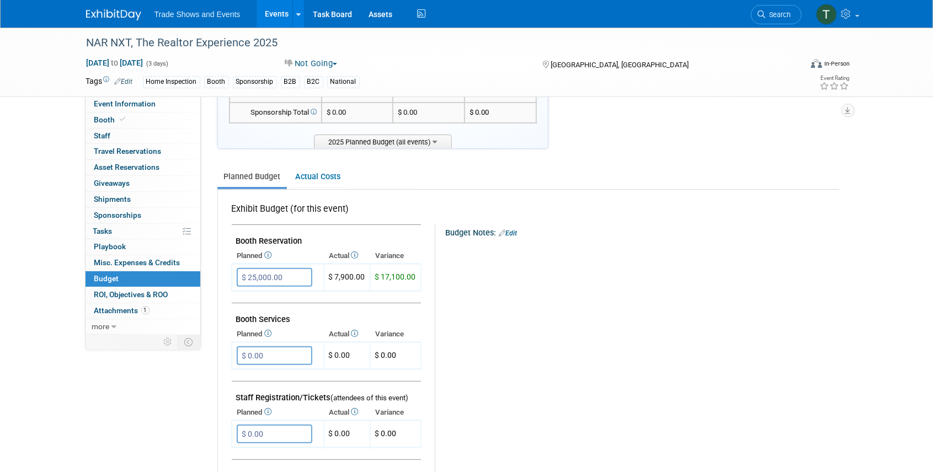
scroll to position [73, 0]
